Goal: Information Seeking & Learning: Learn about a topic

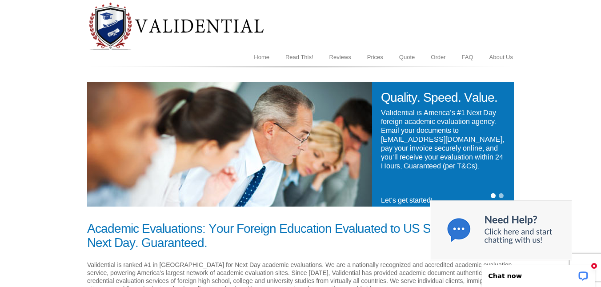
drag, startPoint x: 265, startPoint y: 24, endPoint x: 335, endPoint y: 2, distance: 74.0
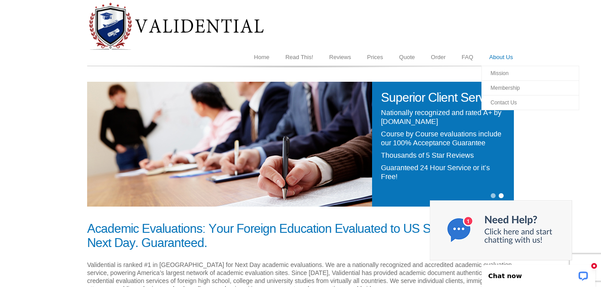
click at [493, 58] on link "About Us" at bounding box center [502, 57] width 40 height 17
